Goal: Task Accomplishment & Management: Manage account settings

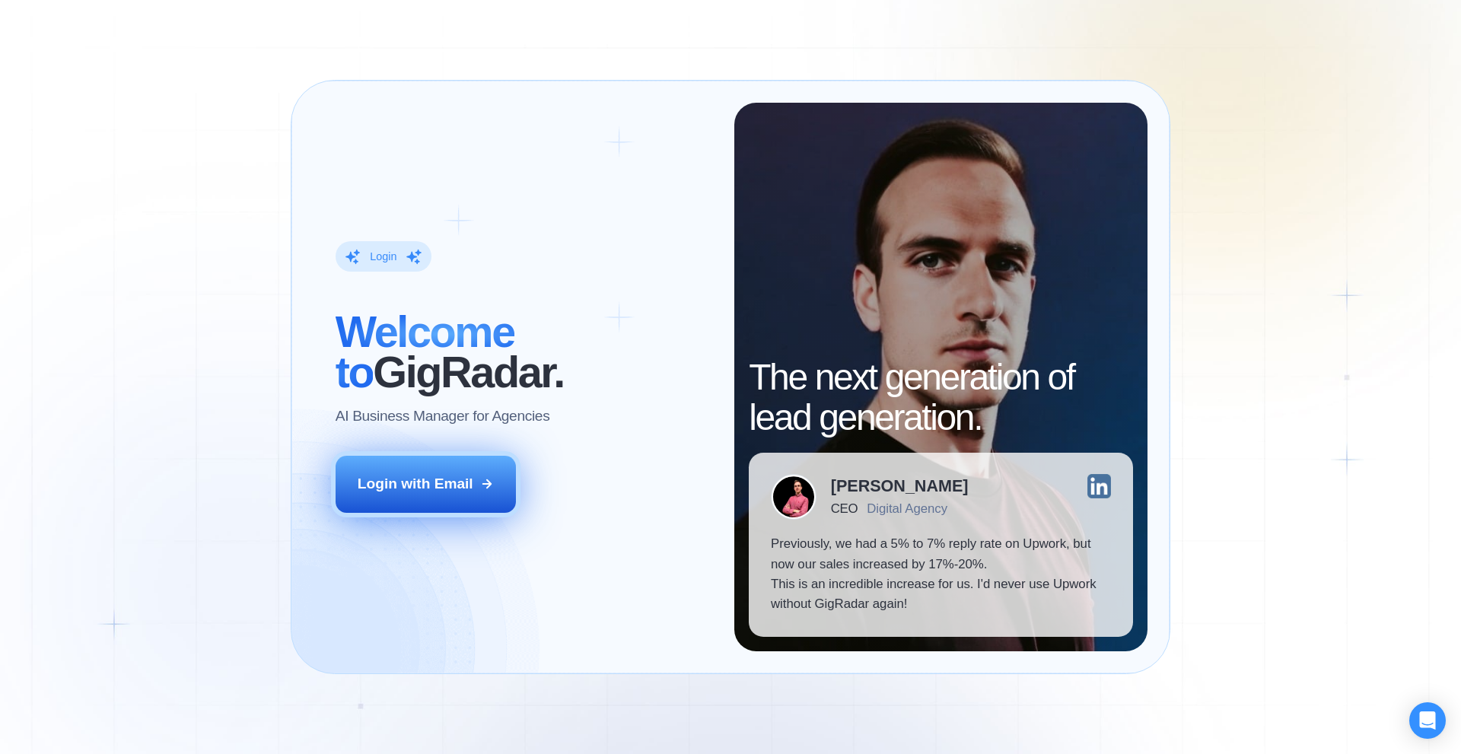
click at [434, 488] on div "Login with Email" at bounding box center [416, 484] width 116 height 20
click at [429, 505] on button "Login with Email" at bounding box center [426, 484] width 181 height 56
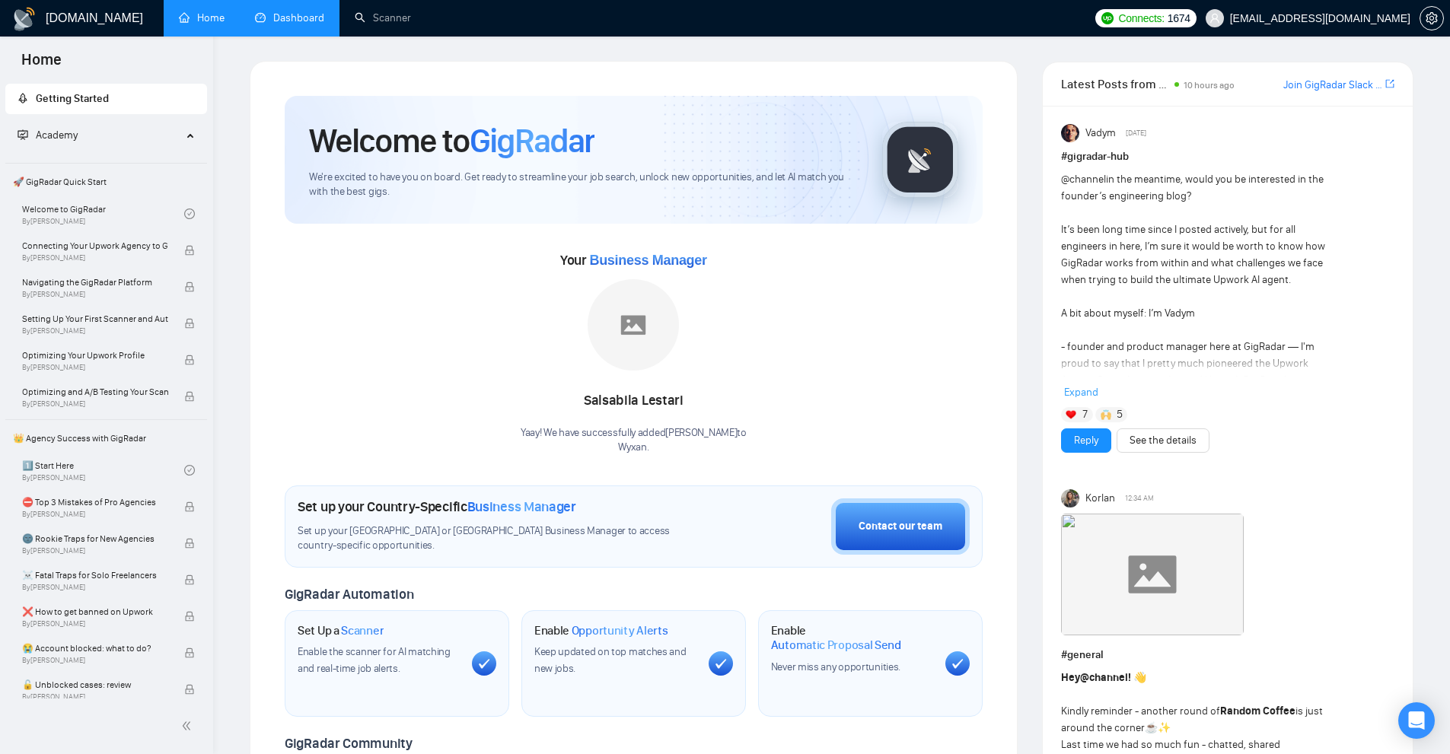
click at [304, 24] on link "Dashboard" at bounding box center [289, 17] width 69 height 13
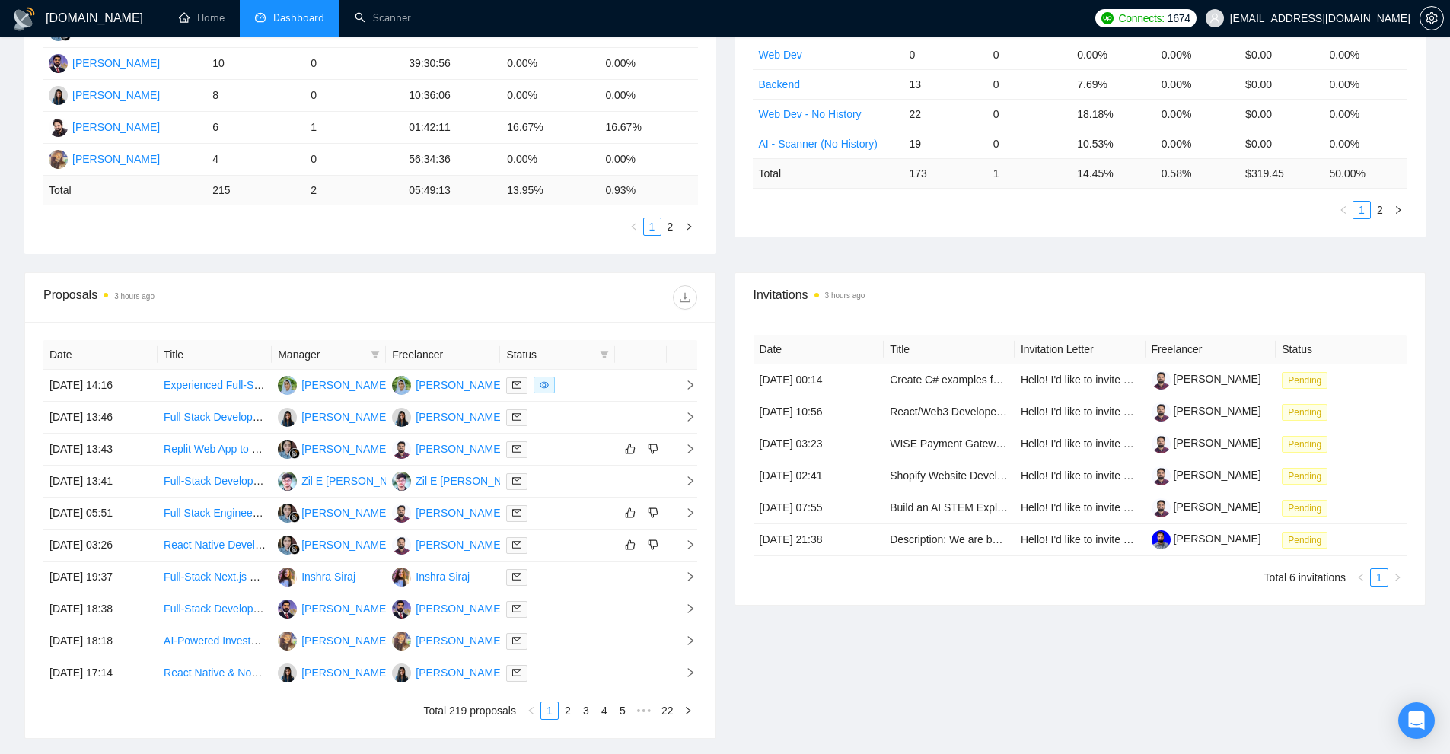
scroll to position [469, 0]
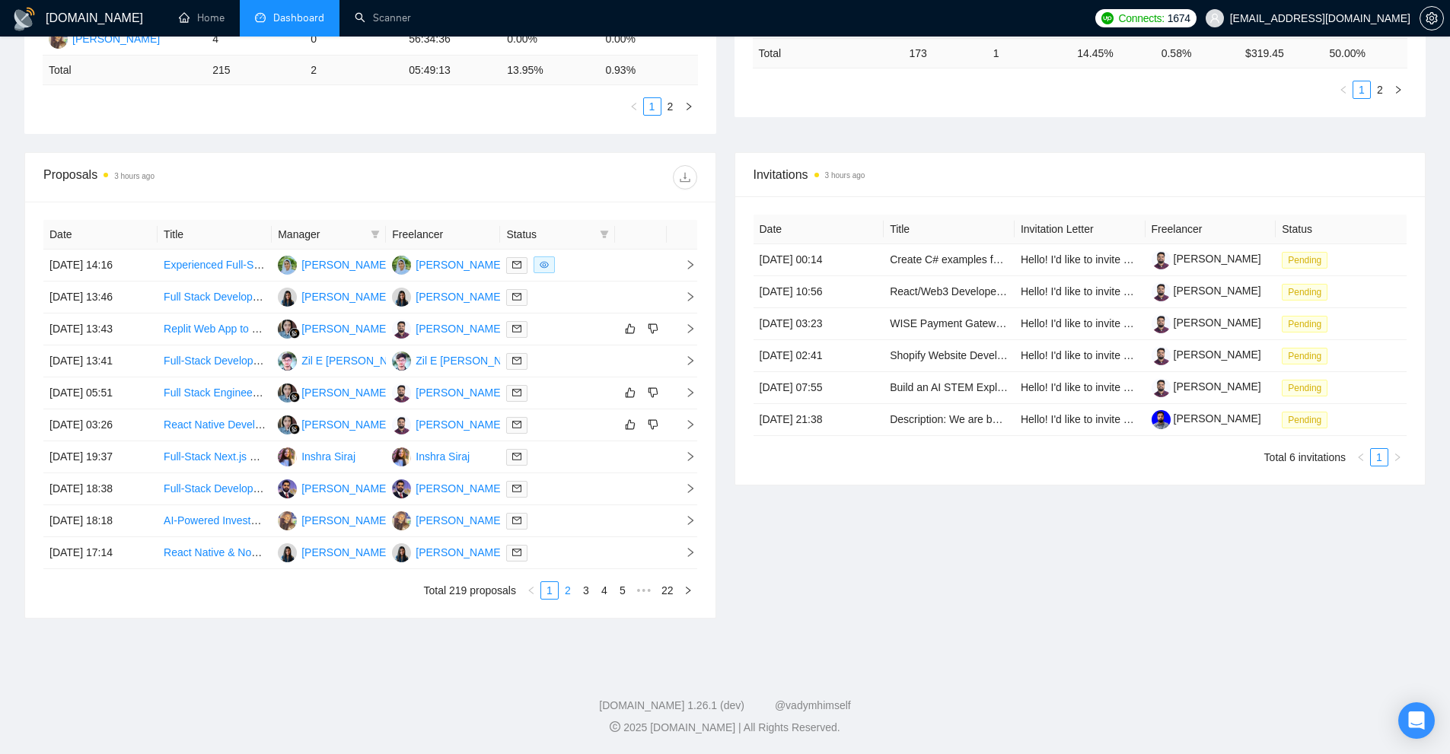
click at [565, 591] on link "2" at bounding box center [567, 590] width 17 height 17
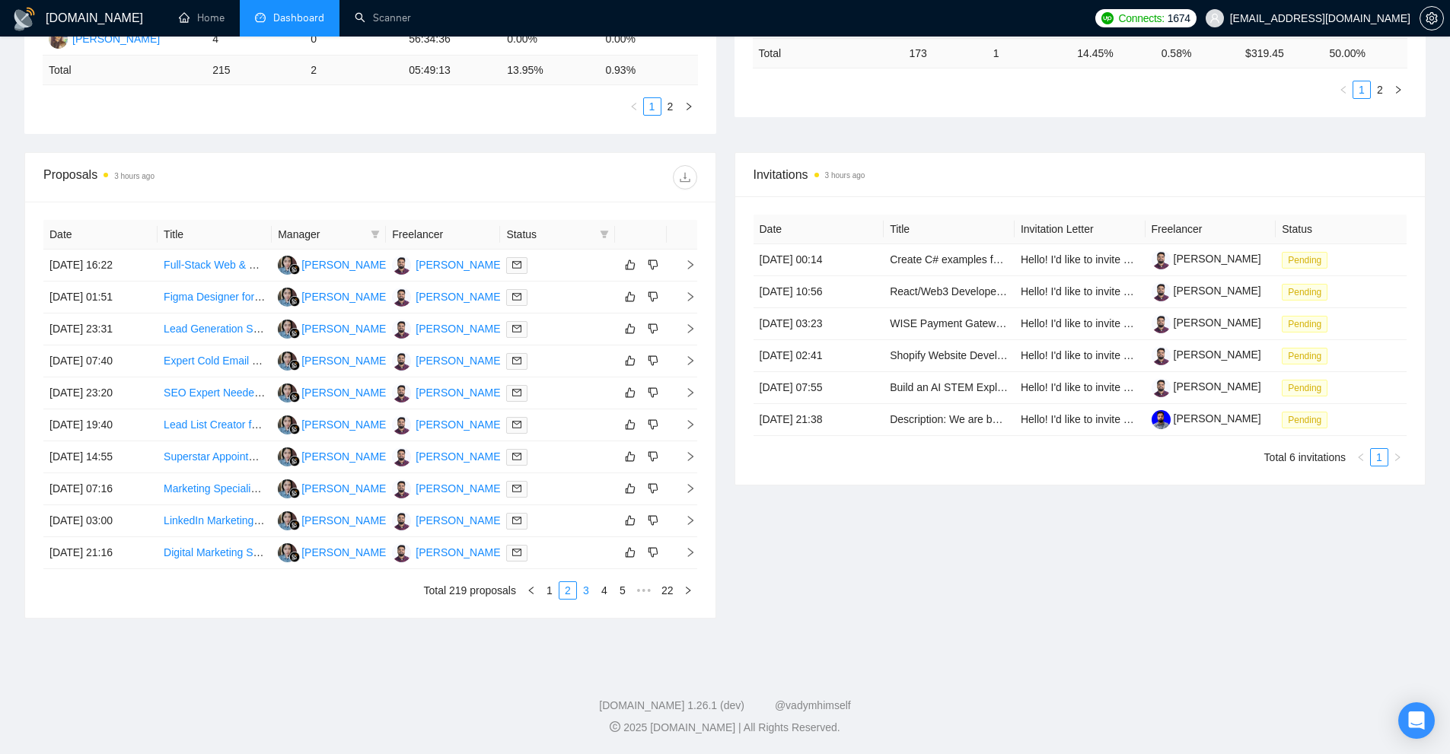
click at [579, 592] on link "3" at bounding box center [586, 590] width 17 height 17
click at [693, 330] on icon "right" at bounding box center [690, 329] width 11 height 11
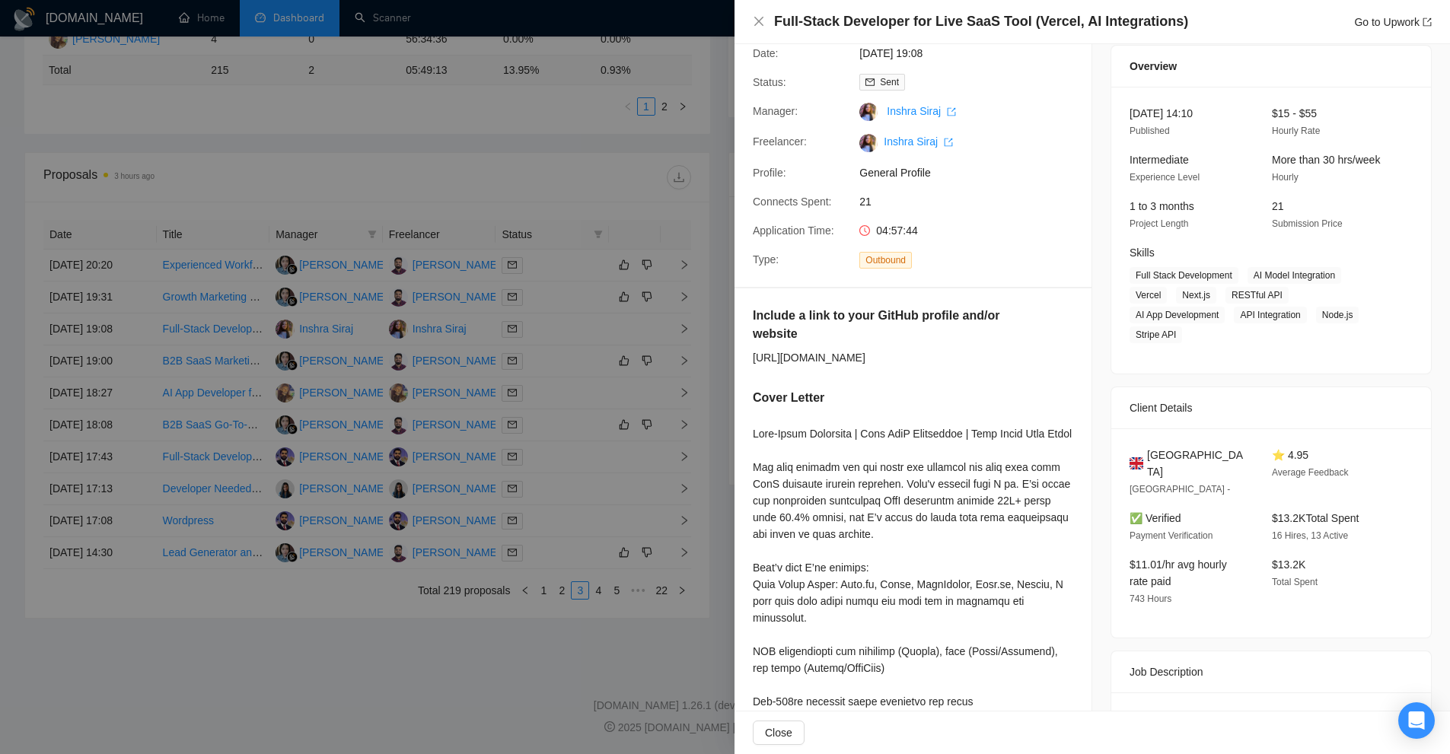
scroll to position [52, 0]
click at [645, 426] on div at bounding box center [725, 377] width 1450 height 754
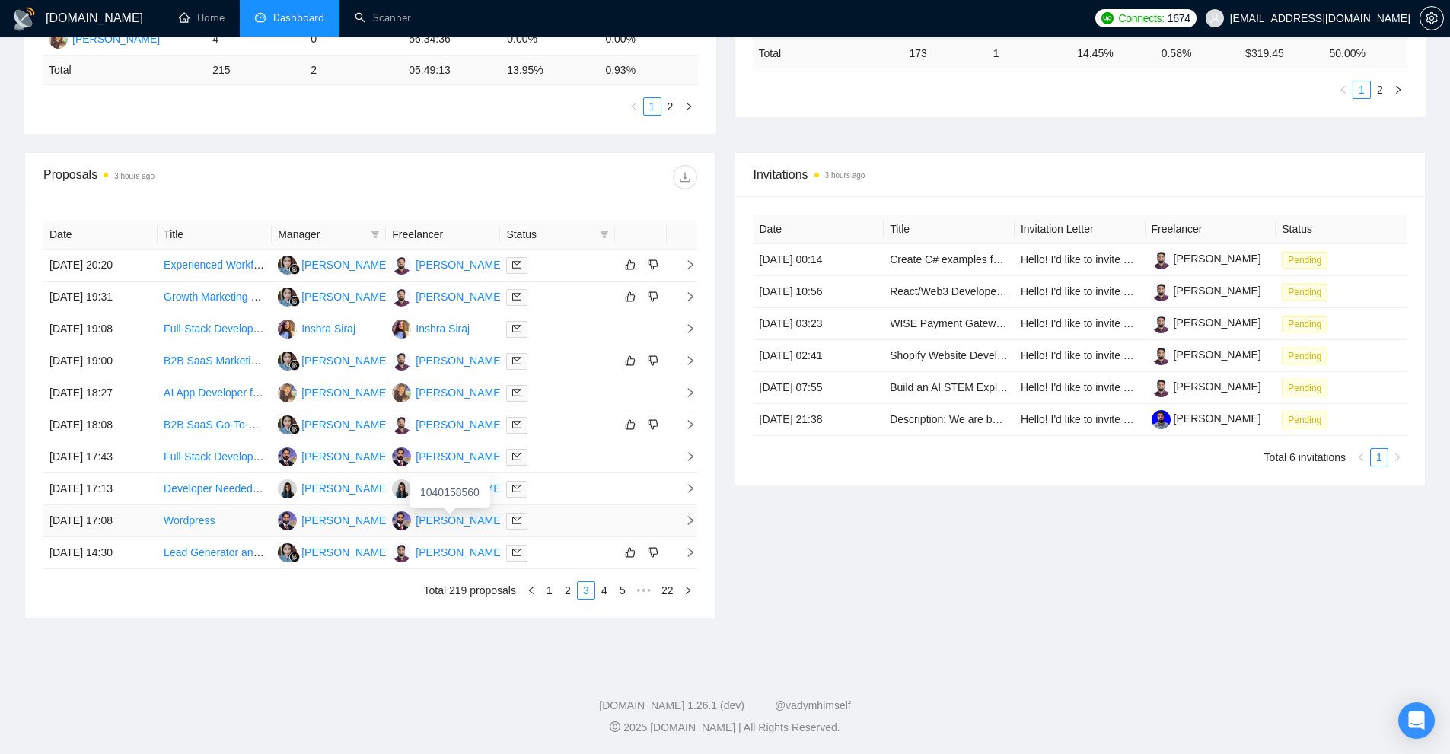
click at [458, 515] on div "Ahmad Ali Luqman" at bounding box center [460, 520] width 88 height 17
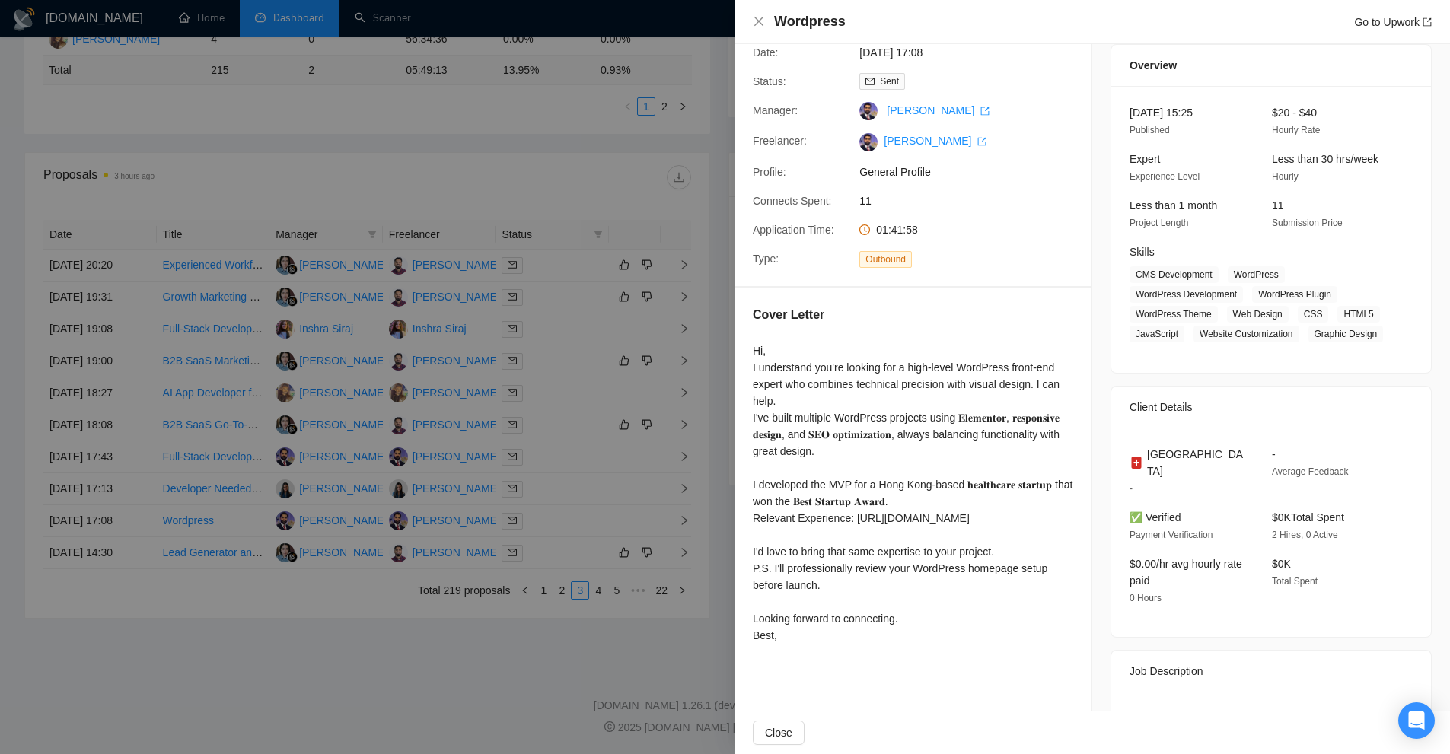
click at [384, 214] on div at bounding box center [725, 377] width 1450 height 754
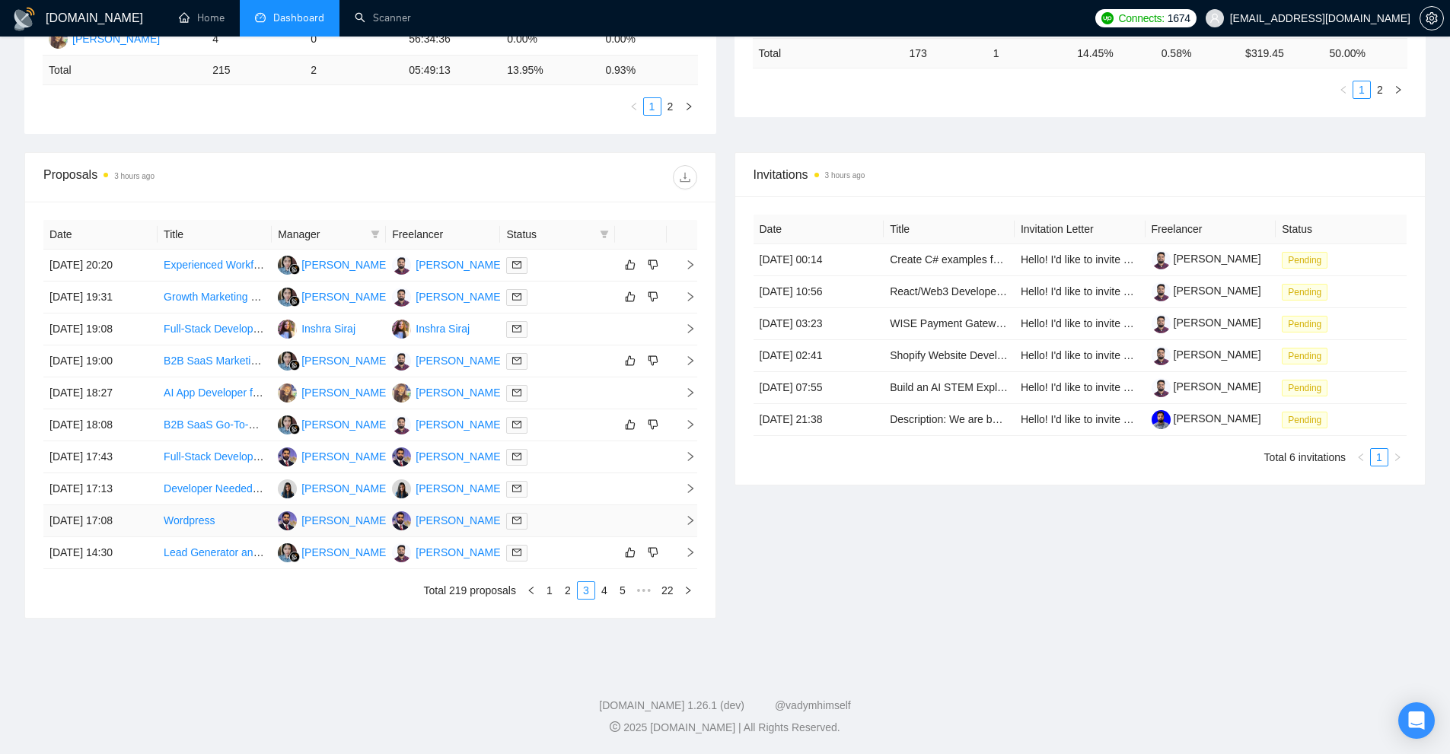
click at [692, 518] on icon "right" at bounding box center [690, 520] width 11 height 11
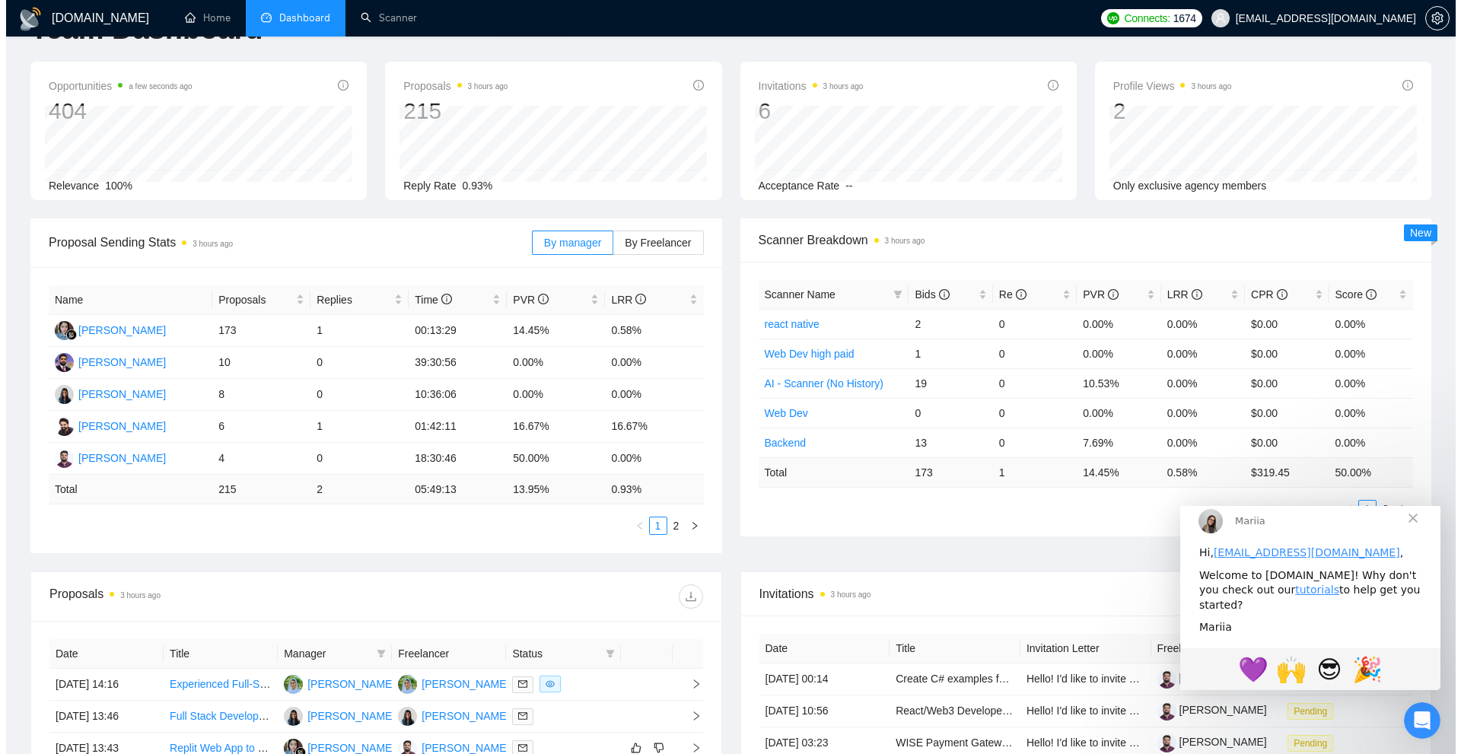
scroll to position [469, 0]
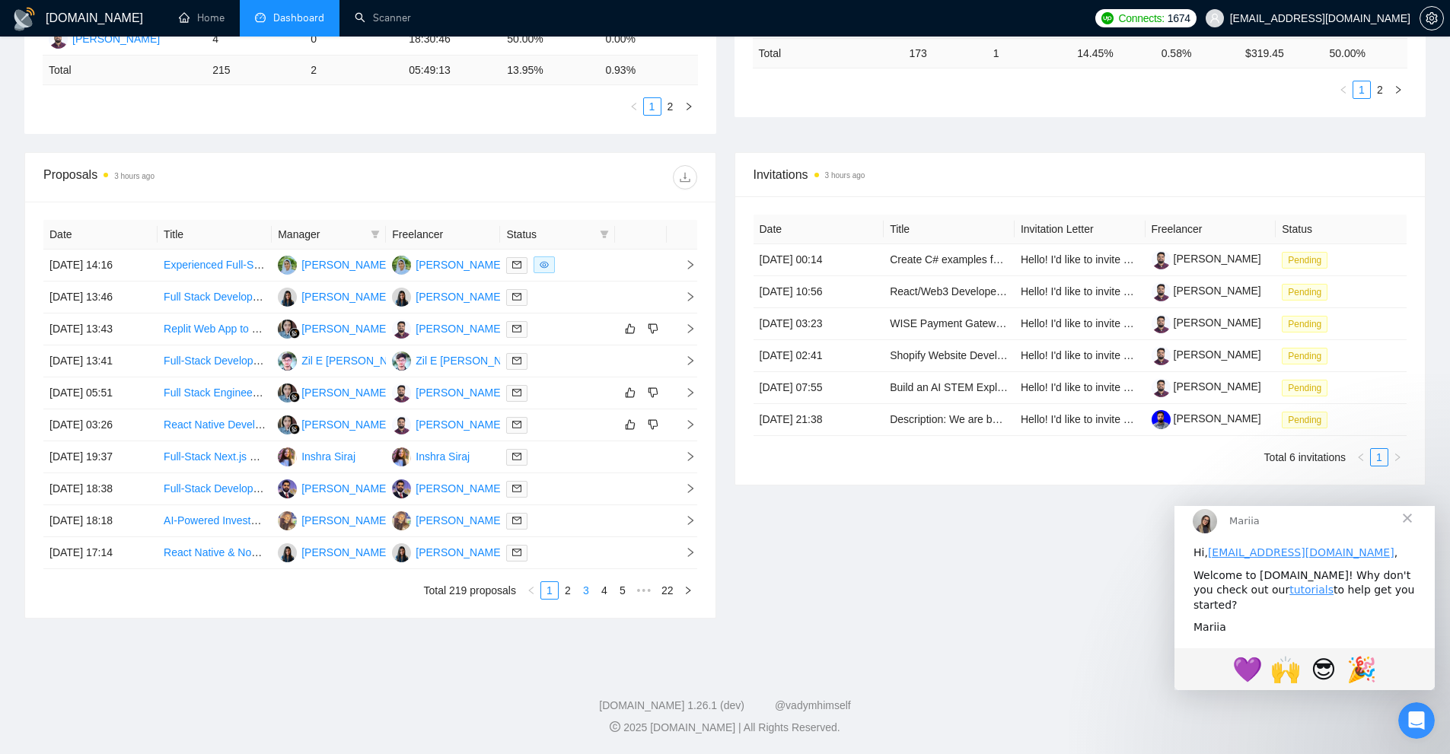
click at [586, 593] on link "3" at bounding box center [586, 590] width 17 height 17
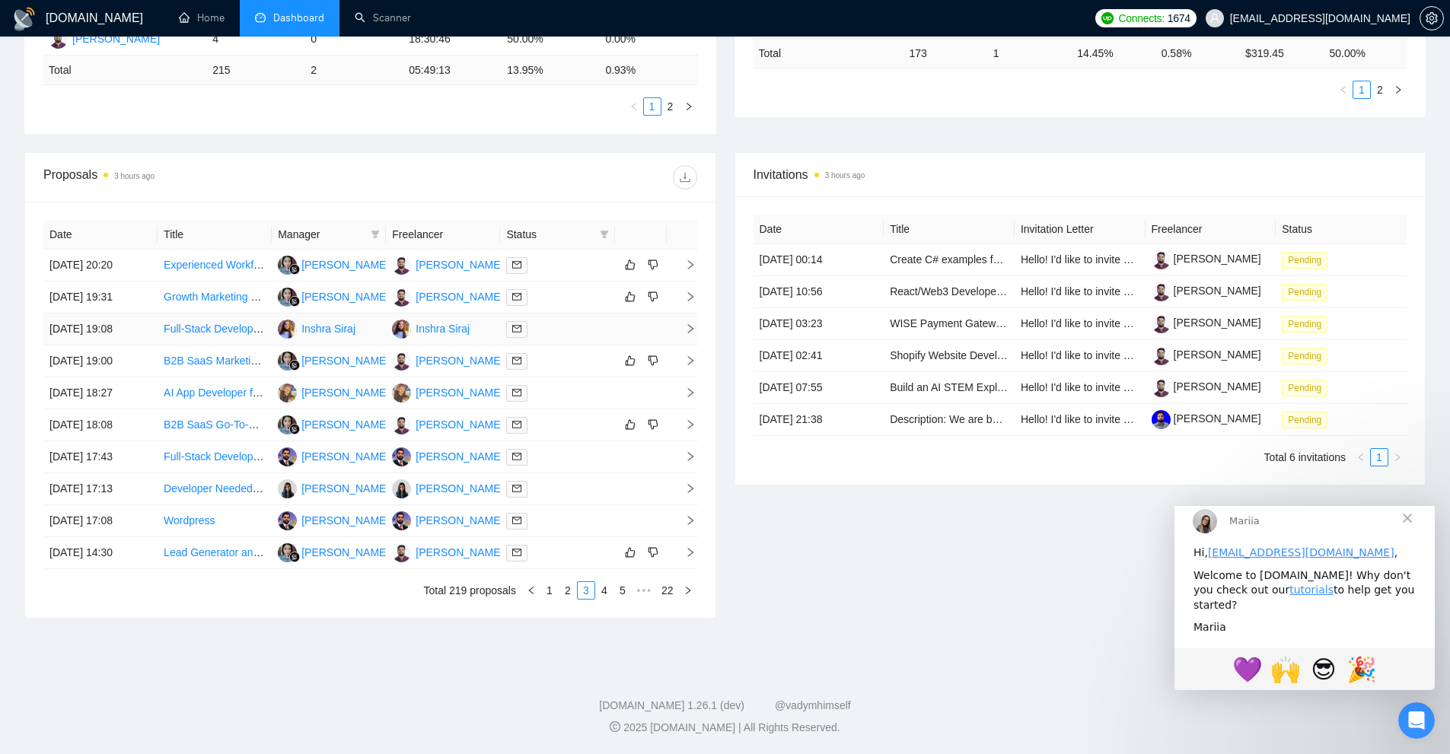
click at [692, 329] on icon "right" at bounding box center [689, 328] width 5 height 9
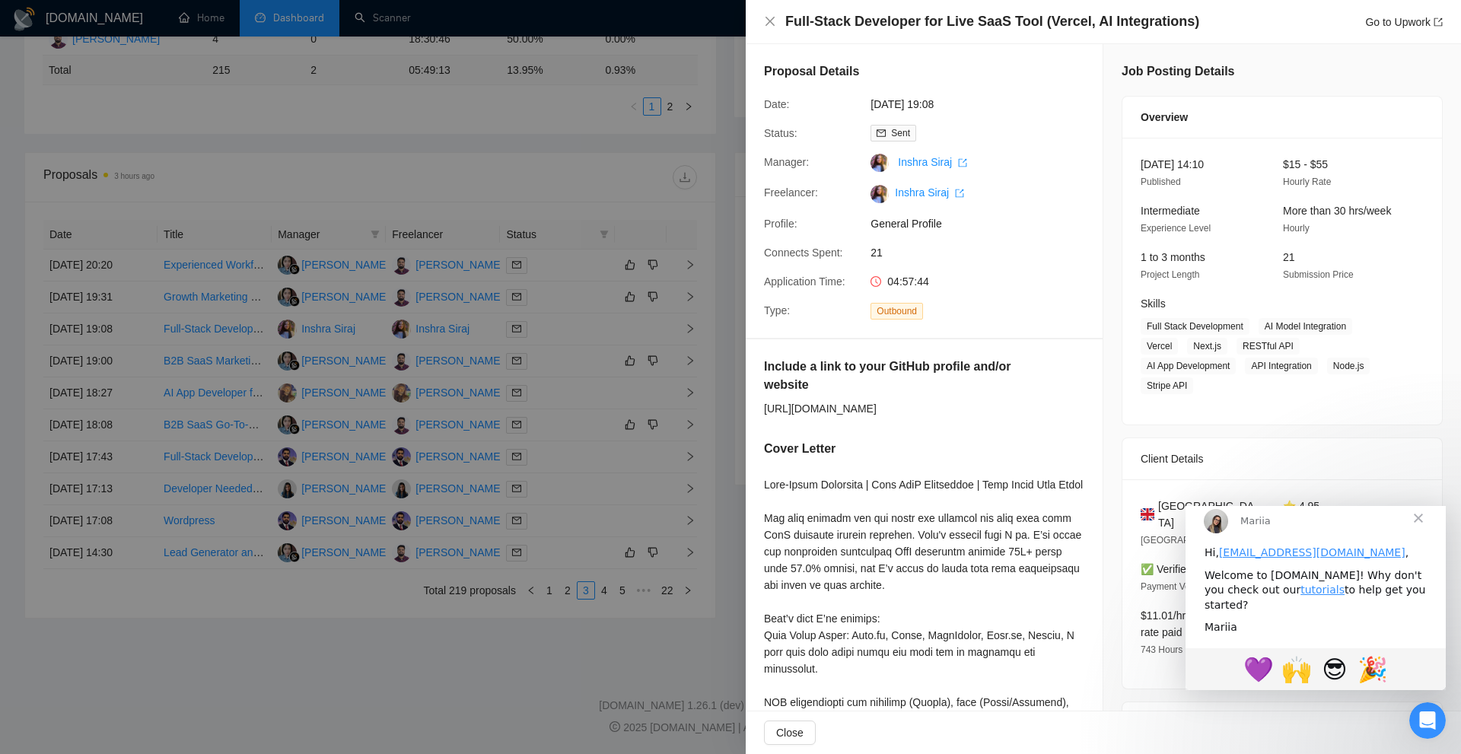
click at [566, 383] on div at bounding box center [730, 377] width 1461 height 754
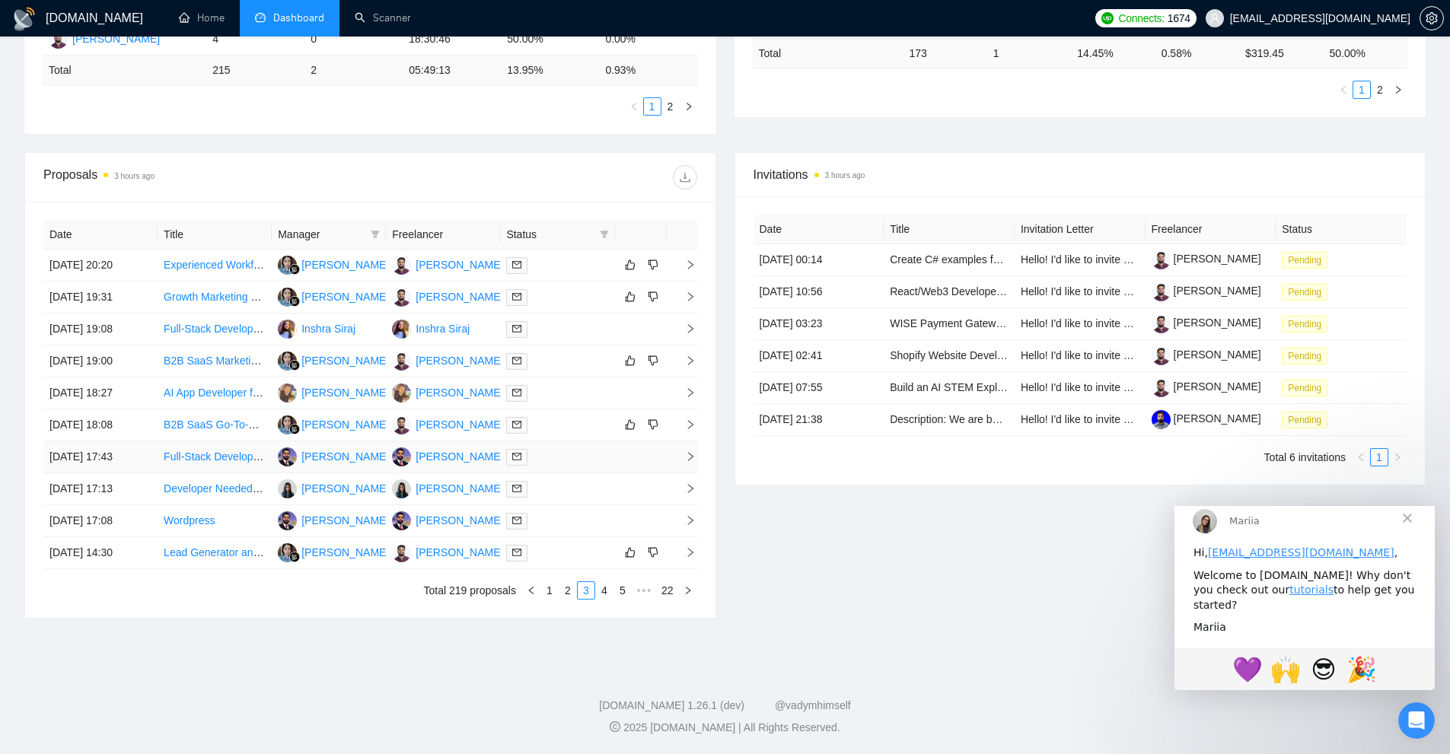
click at [686, 456] on icon "right" at bounding box center [690, 456] width 11 height 11
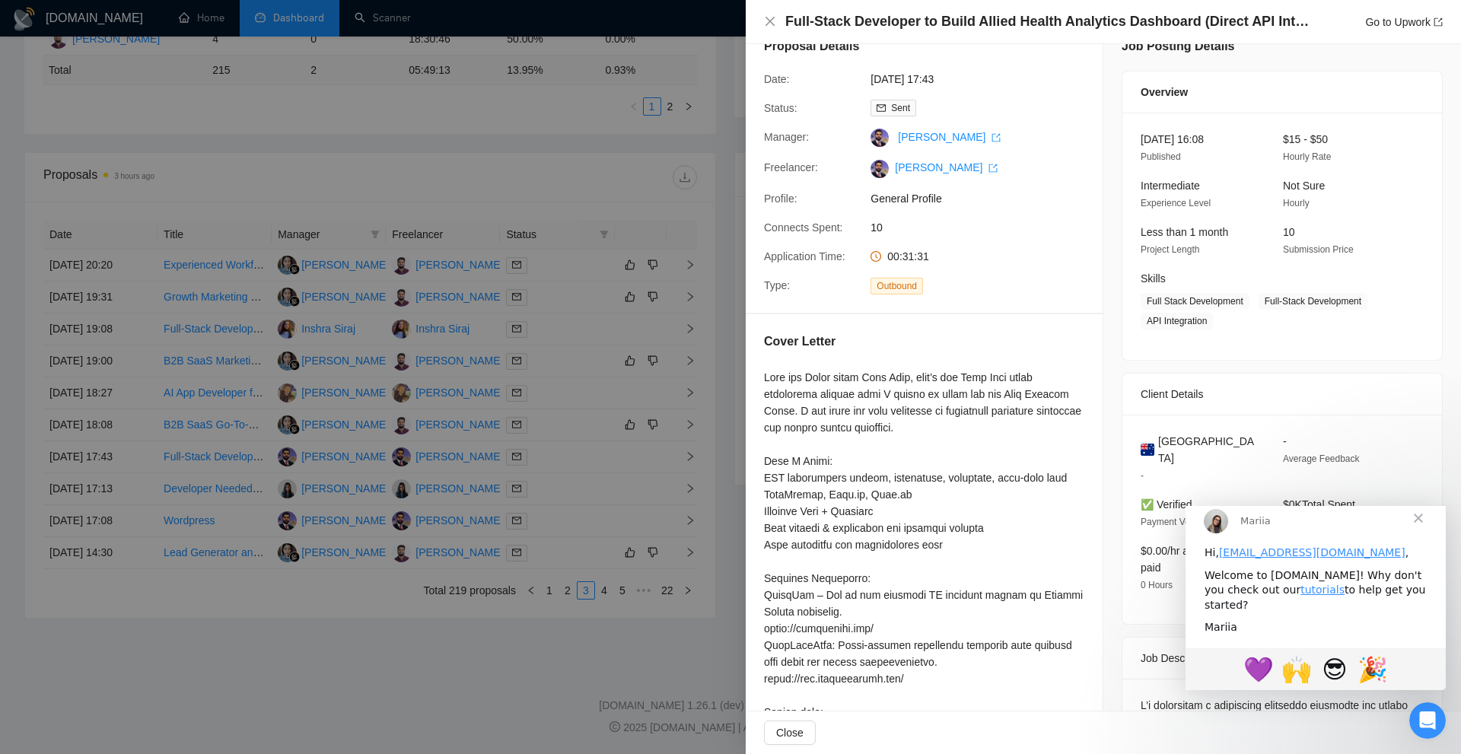
scroll to position [0, 0]
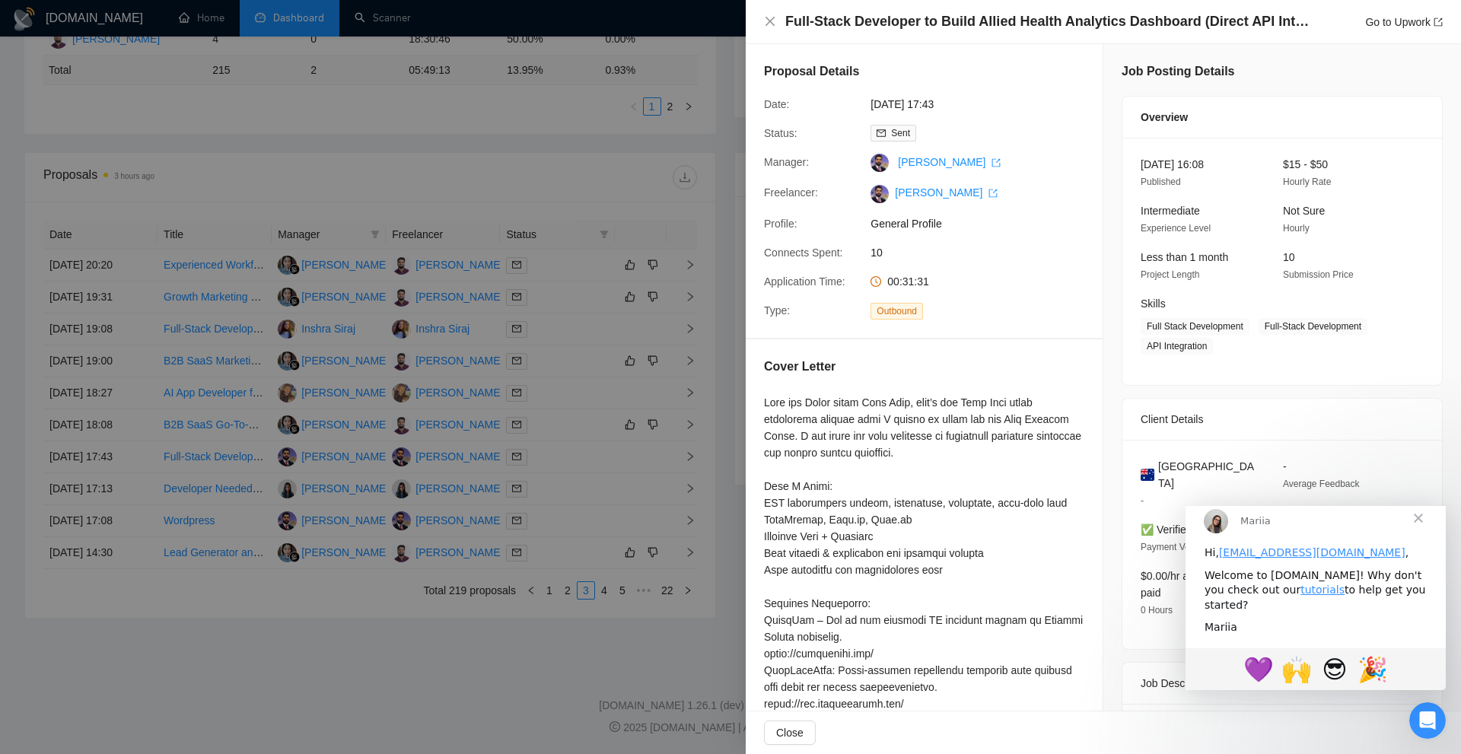
click at [384, 84] on div at bounding box center [730, 377] width 1461 height 754
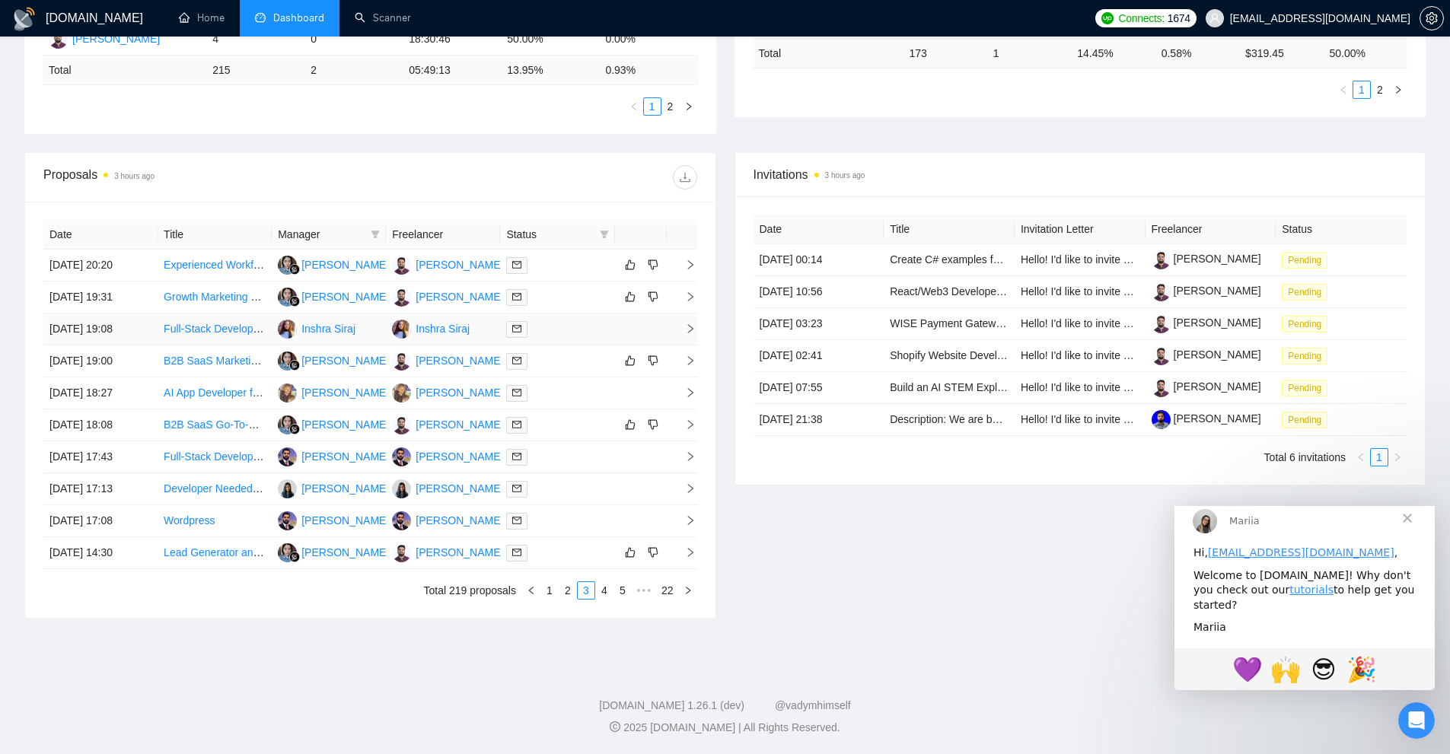
click at [689, 321] on td at bounding box center [682, 330] width 30 height 32
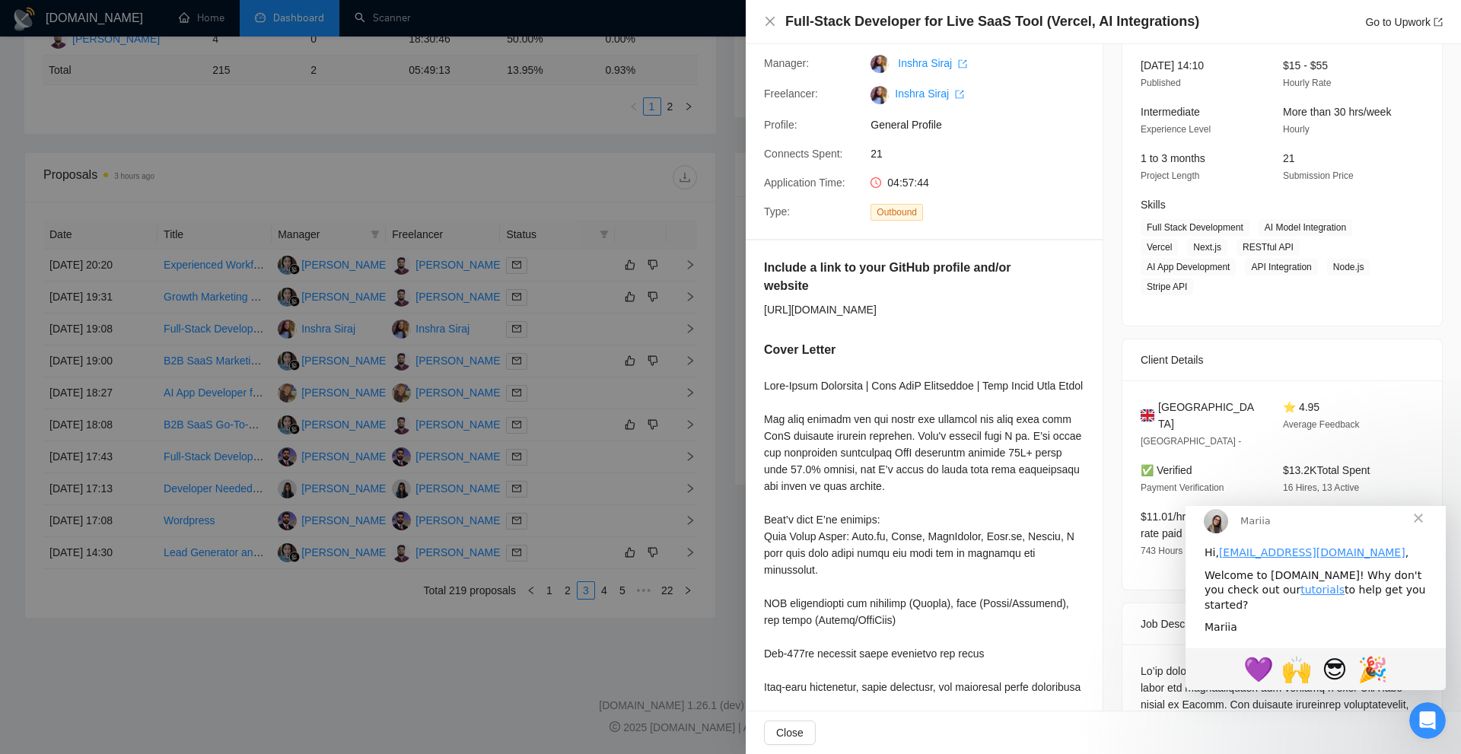
scroll to position [100, 0]
drag, startPoint x: 841, startPoint y: 326, endPoint x: 757, endPoint y: 311, distance: 85.1
click at [757, 311] on div "Include a link to your GitHub profile and/or website https://chat.google.com/dm…" at bounding box center [924, 563] width 357 height 647
click at [858, 253] on div "Include a link to your GitHub profile and/or website https://chat.google.com/dm…" at bounding box center [924, 563] width 357 height 647
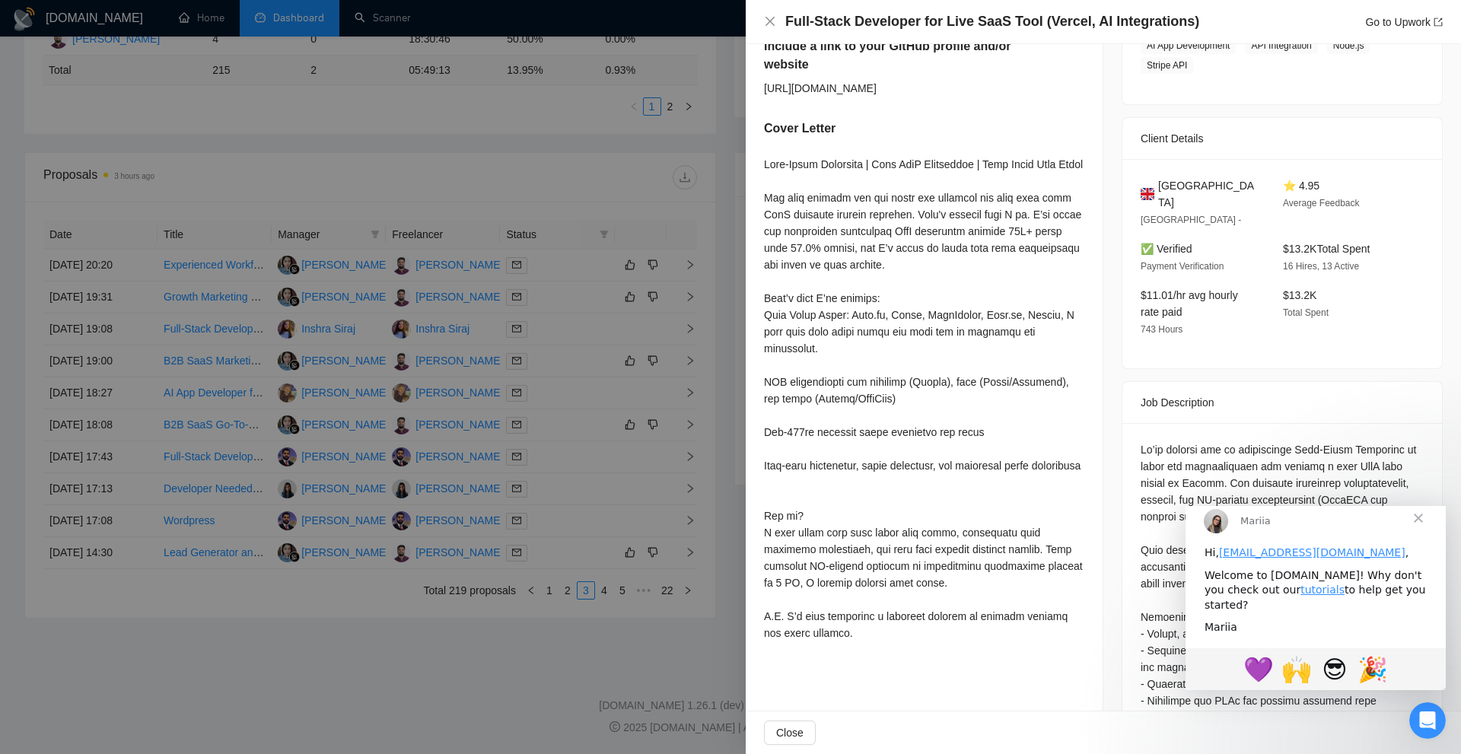
scroll to position [473, 0]
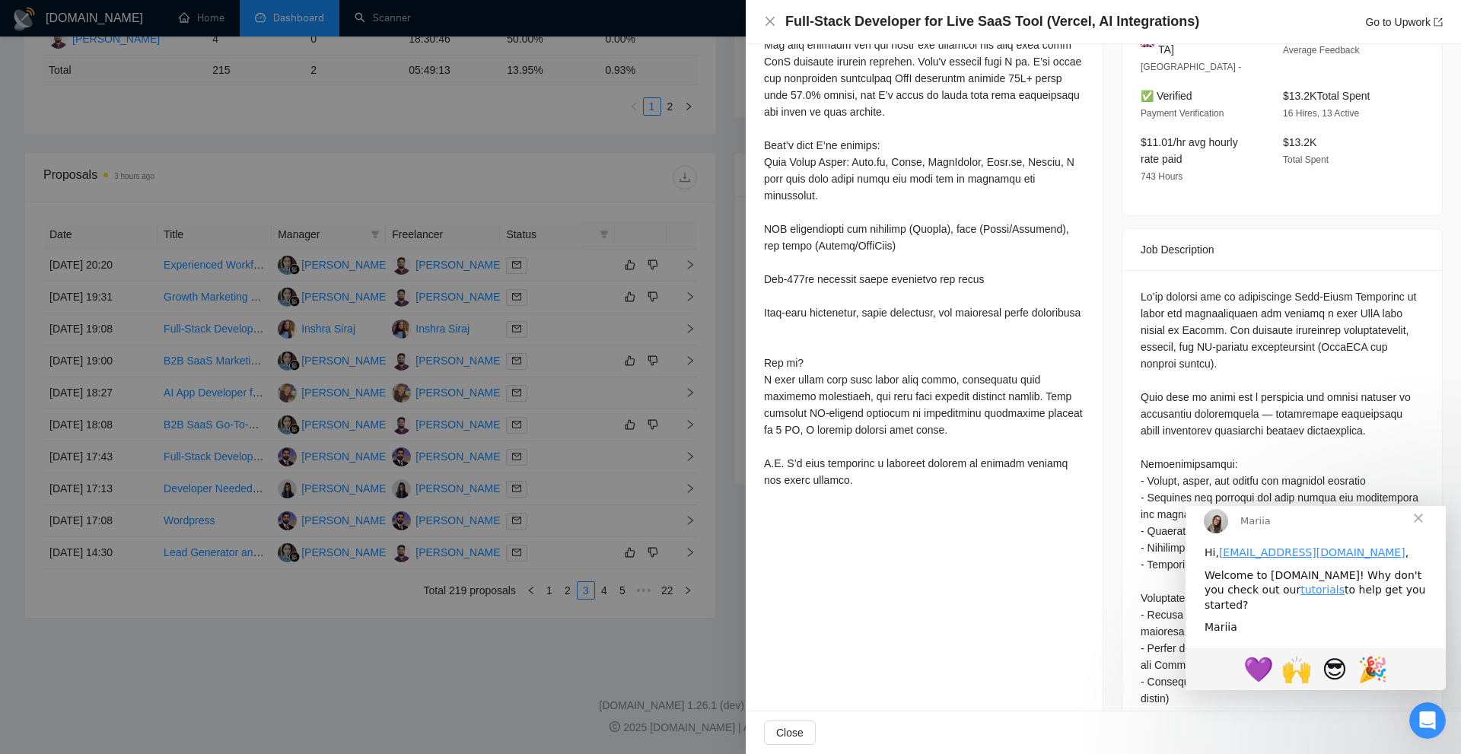
click at [625, 336] on div at bounding box center [730, 377] width 1461 height 754
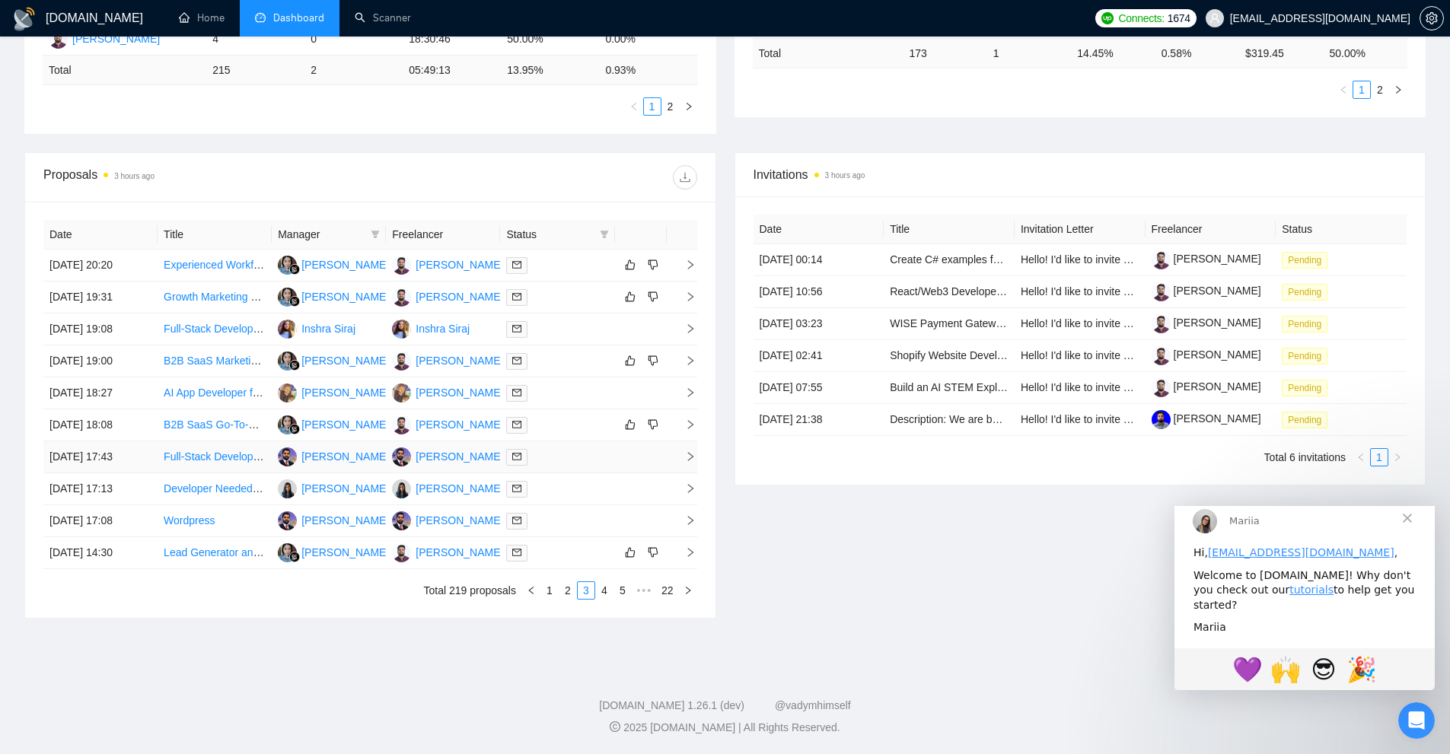
click at [696, 465] on td at bounding box center [682, 457] width 30 height 32
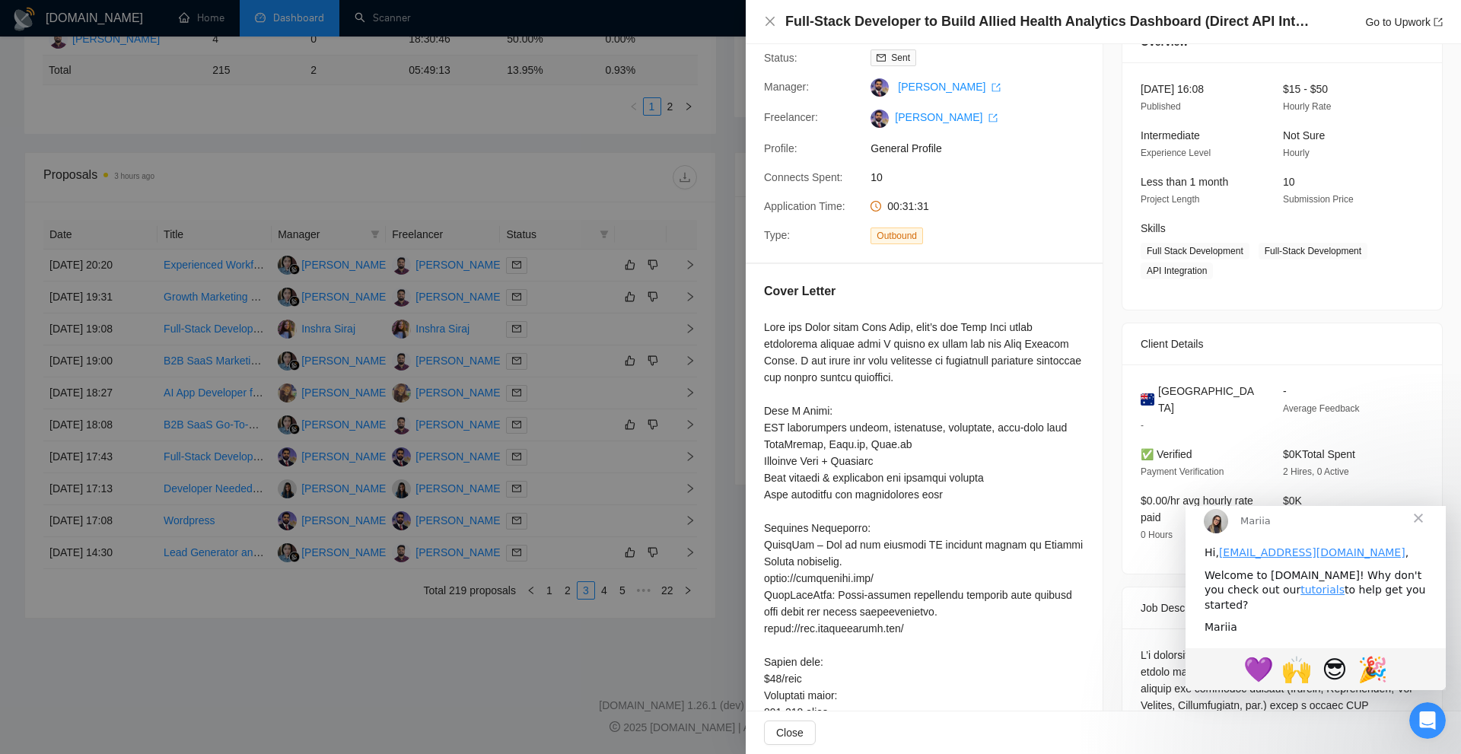
scroll to position [75, 0]
click at [633, 477] on div at bounding box center [730, 377] width 1461 height 754
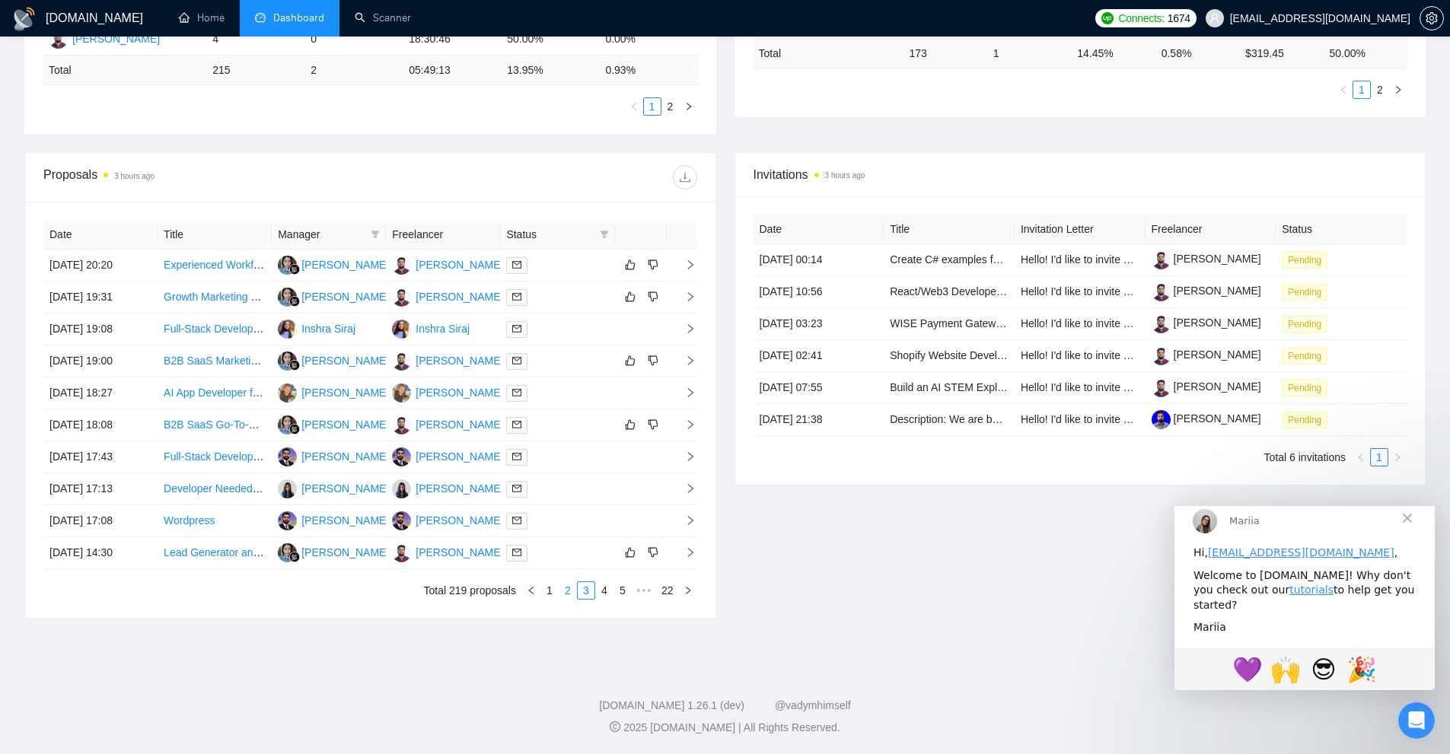
click at [570, 590] on link "2" at bounding box center [567, 590] width 17 height 17
click at [547, 582] on link "1" at bounding box center [549, 590] width 17 height 17
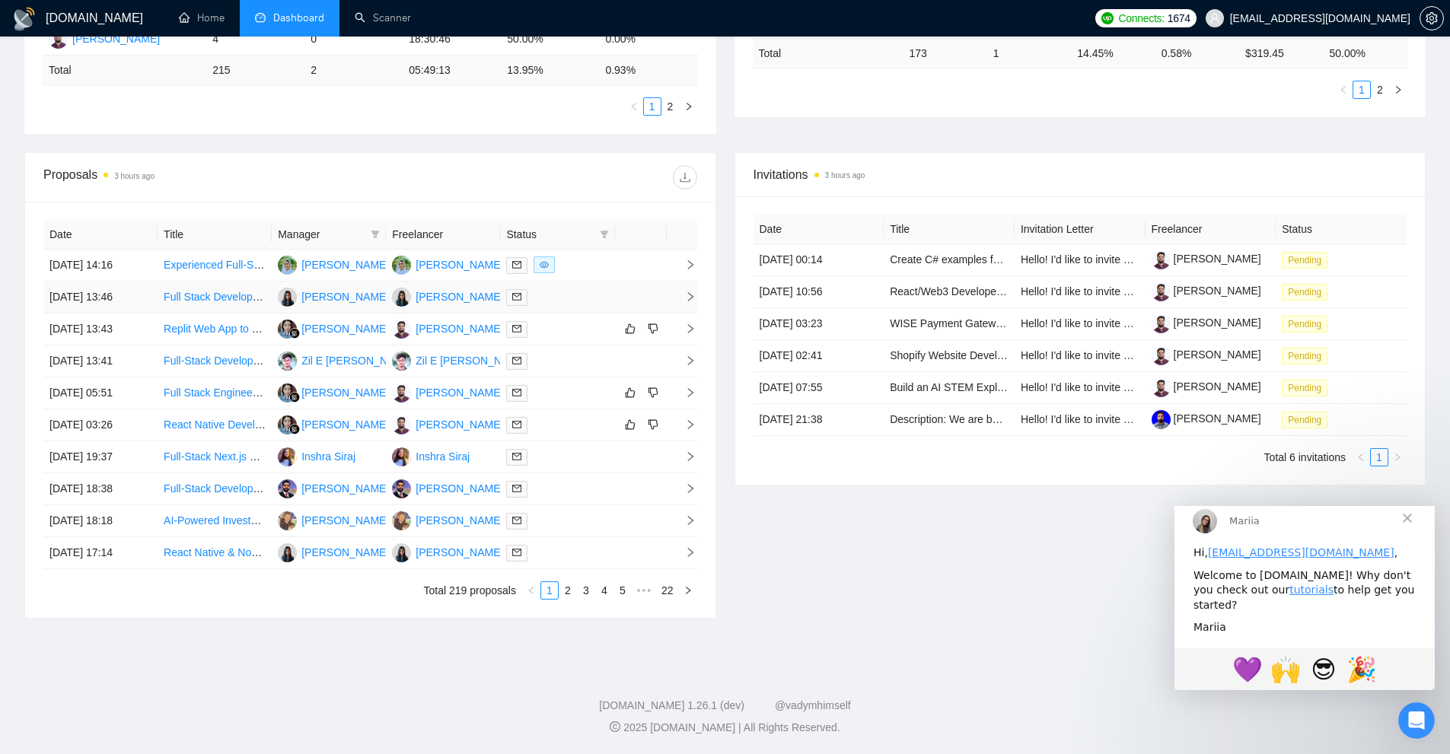
click at [685, 287] on td at bounding box center [682, 298] width 30 height 32
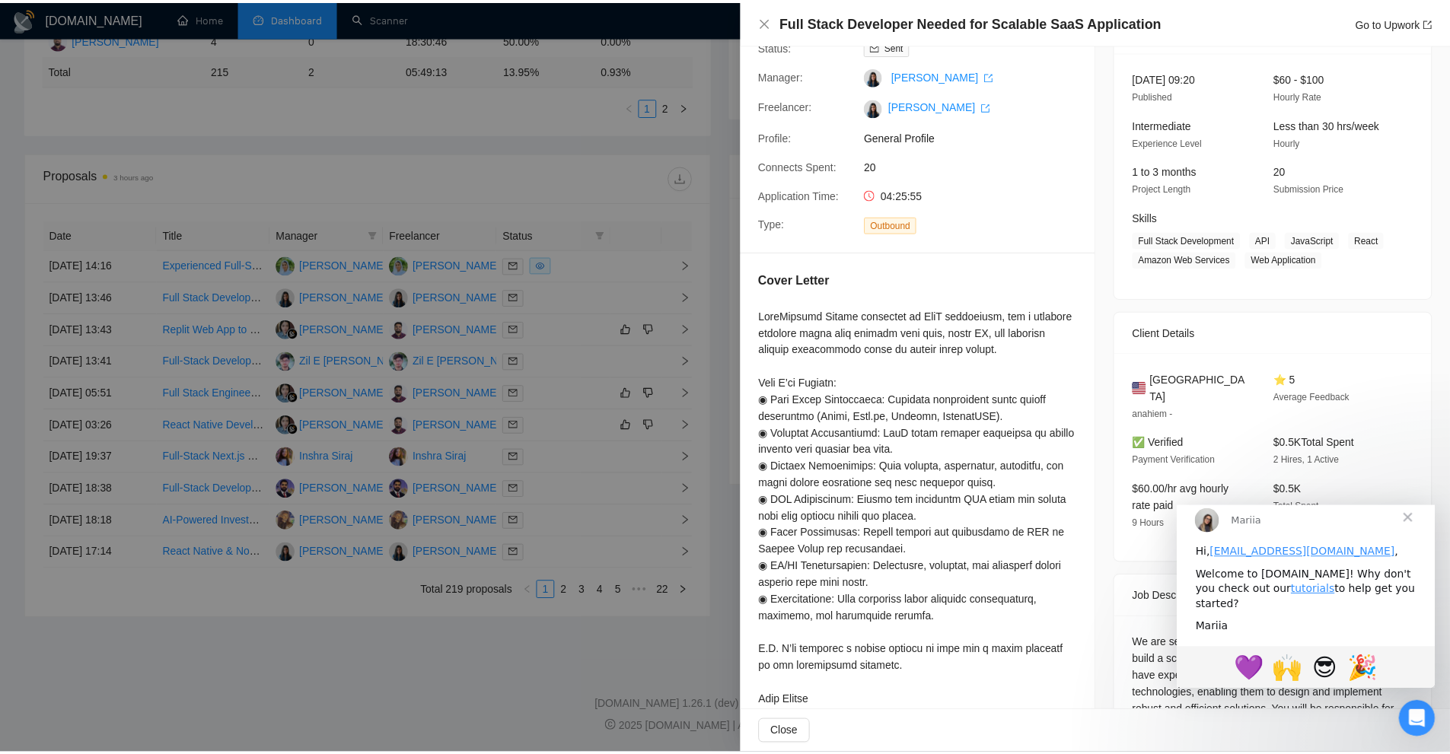
scroll to position [88, 0]
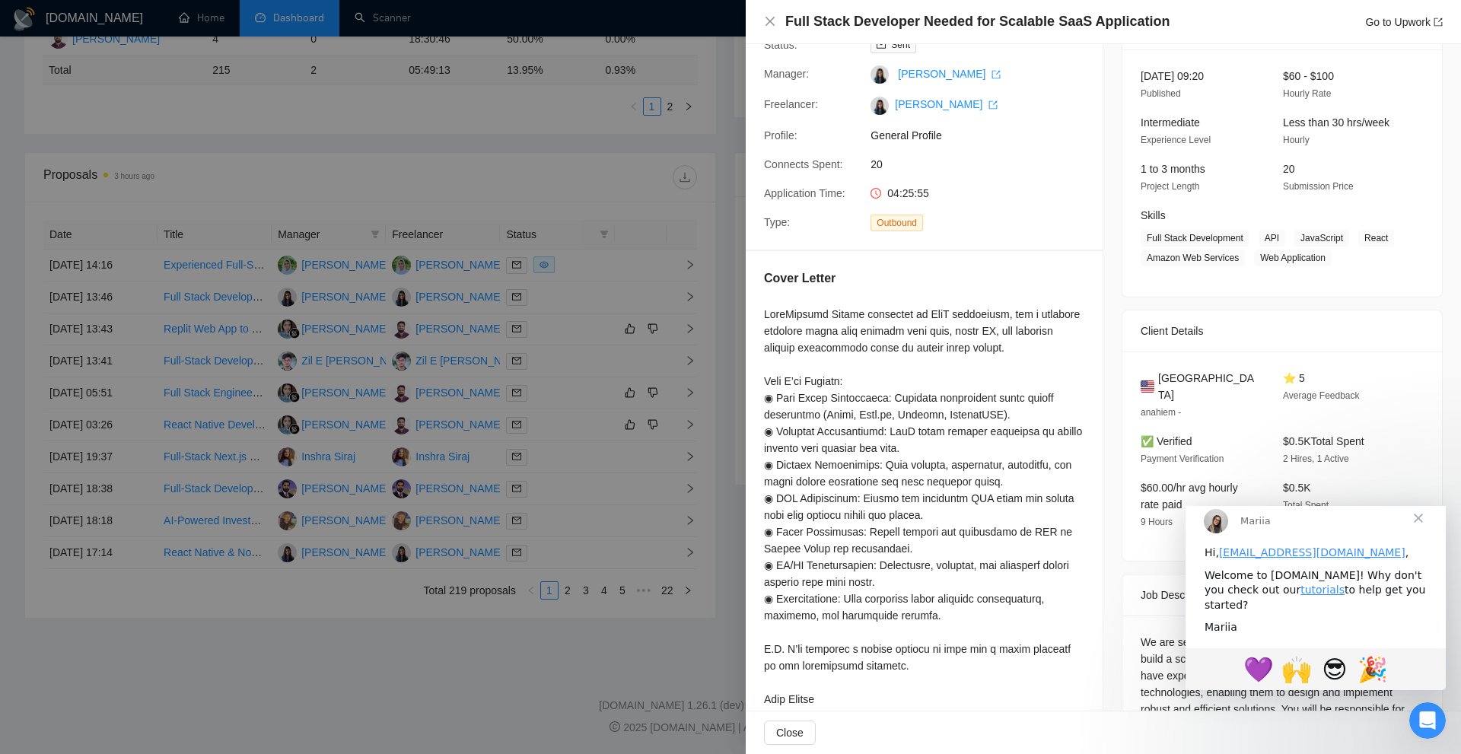
click at [716, 333] on div at bounding box center [730, 377] width 1461 height 754
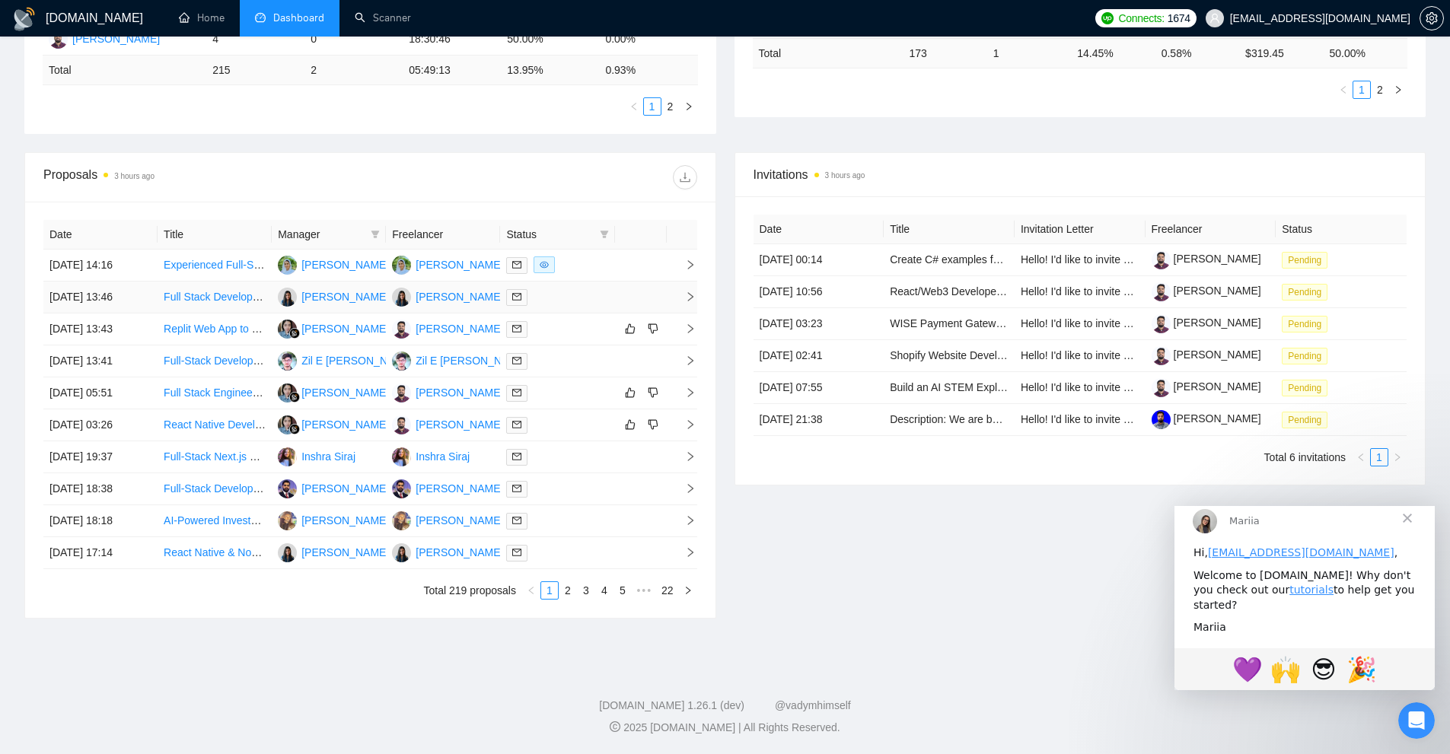
click at [691, 304] on td at bounding box center [682, 298] width 30 height 32
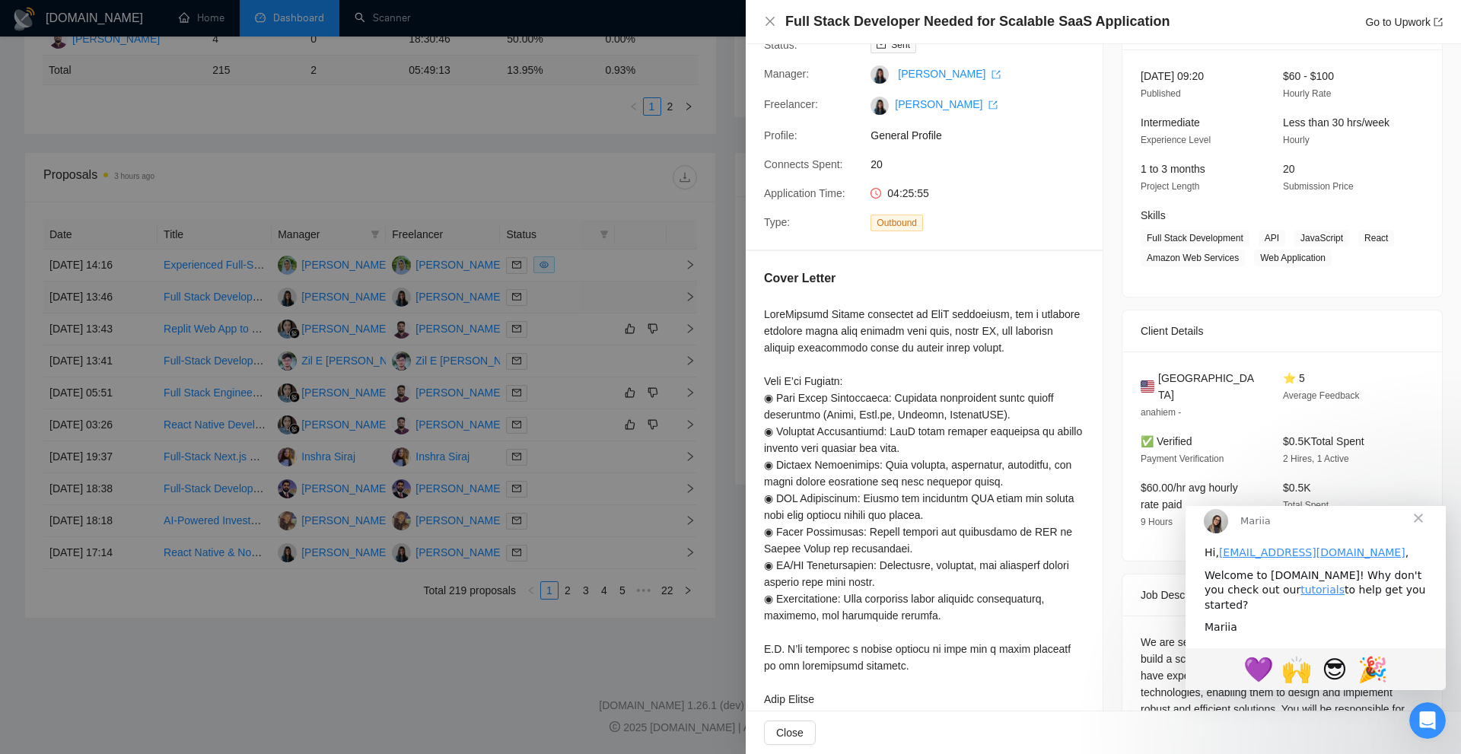
click at [691, 304] on div at bounding box center [730, 377] width 1461 height 754
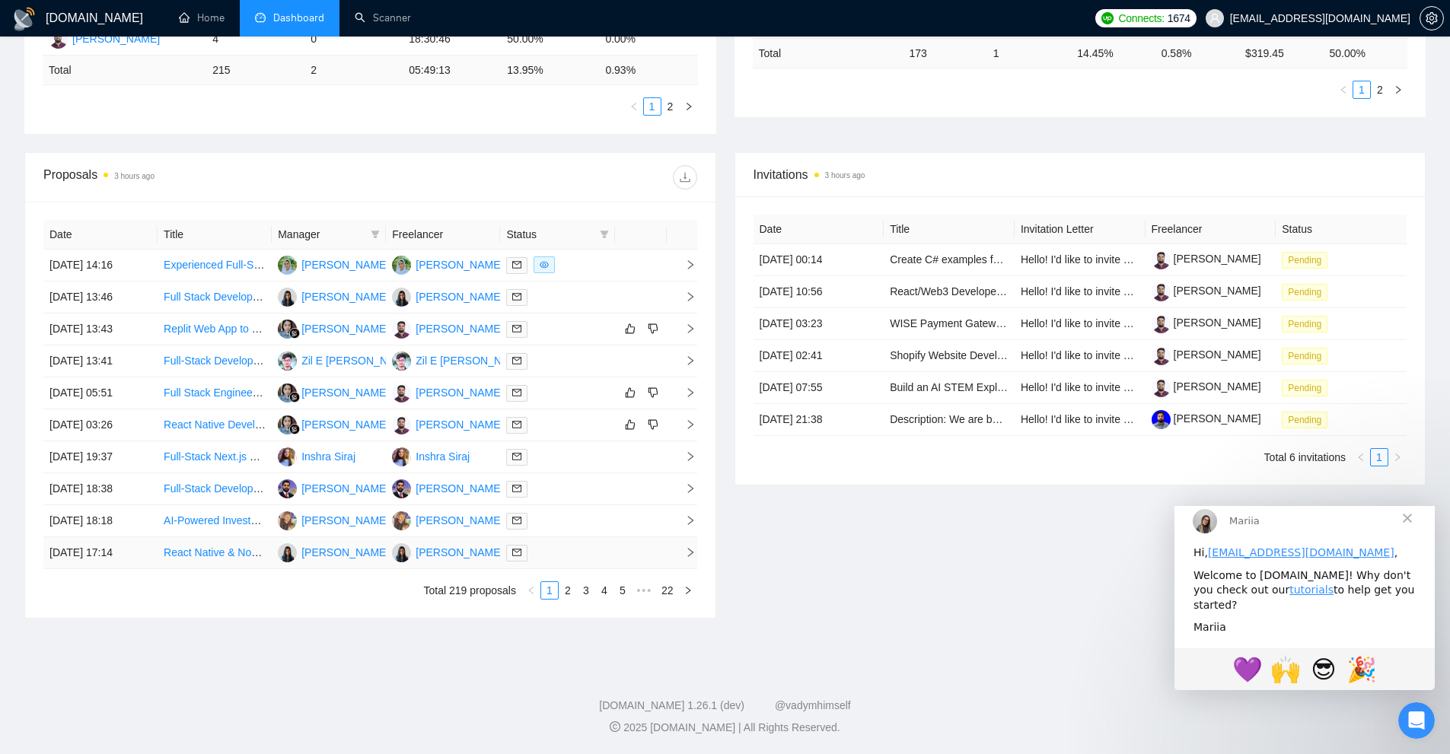
click at [677, 563] on td at bounding box center [682, 553] width 30 height 32
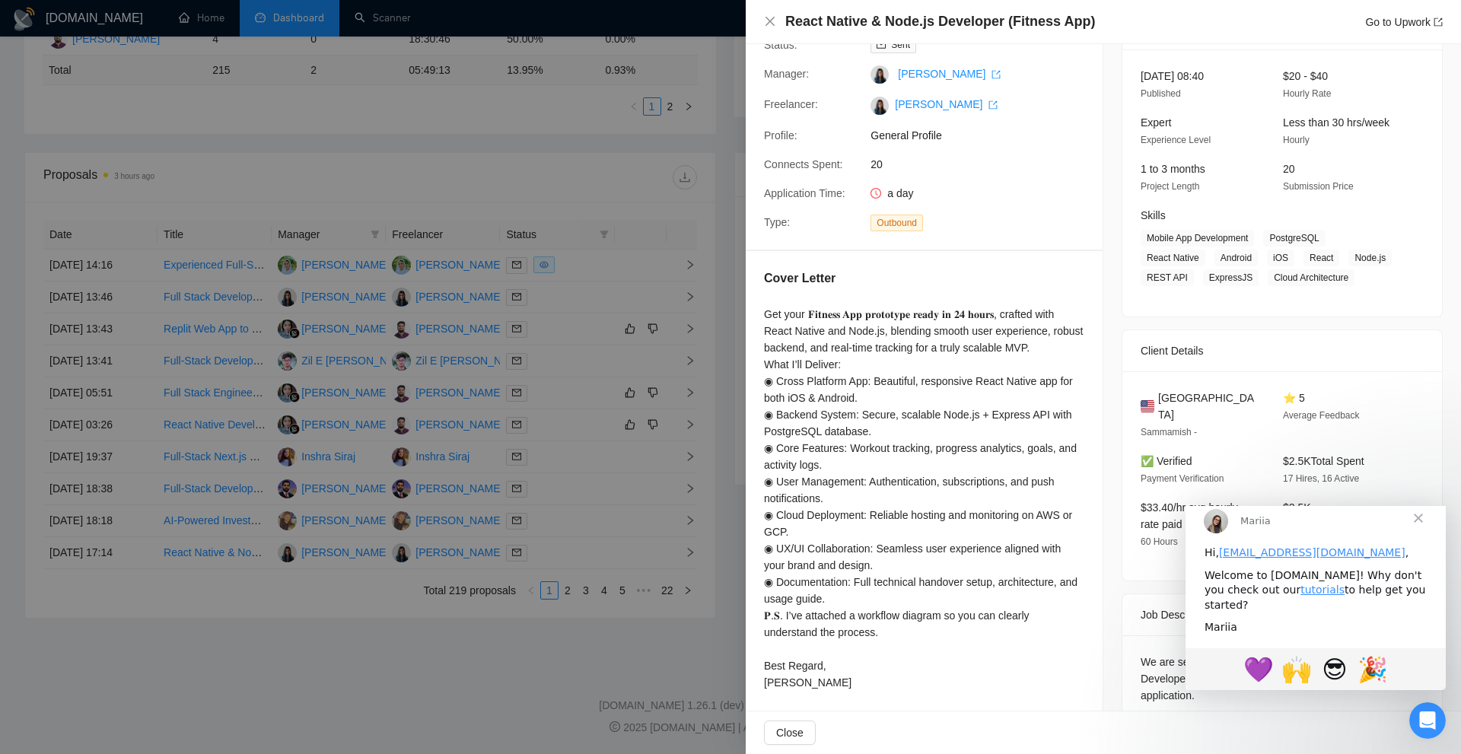
click at [645, 489] on div at bounding box center [730, 377] width 1461 height 754
